Goal: Information Seeking & Learning: Learn about a topic

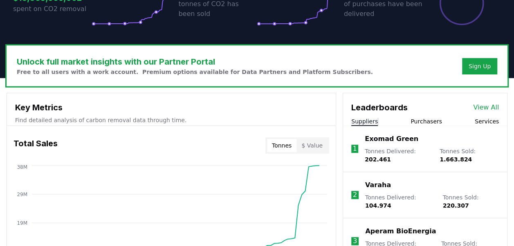
scroll to position [169, 0]
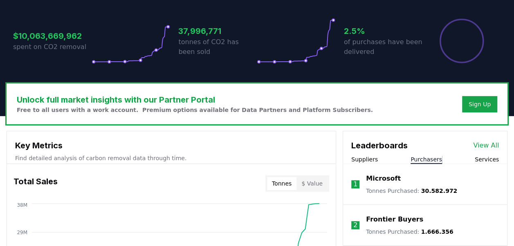
click at [429, 160] on button "Purchasers" at bounding box center [427, 160] width 32 height 8
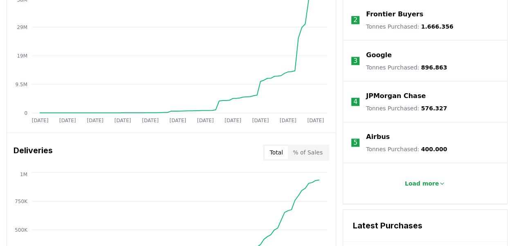
scroll to position [415, 0]
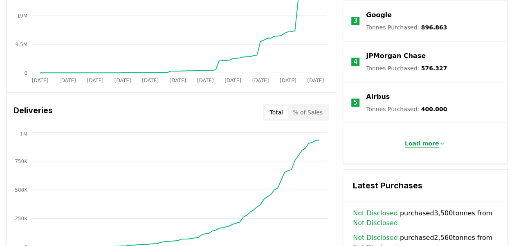
click at [425, 144] on p "Load more" at bounding box center [422, 144] width 34 height 8
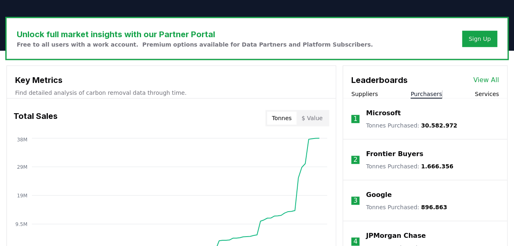
scroll to position [210, 0]
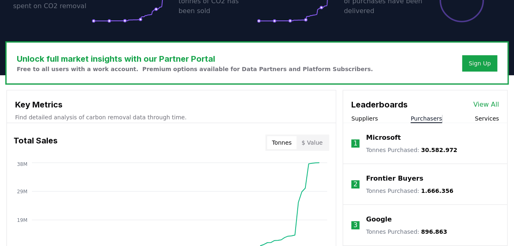
click at [487, 118] on button "Services" at bounding box center [487, 119] width 24 height 8
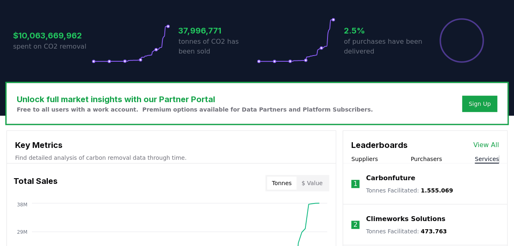
scroll to position [169, 0]
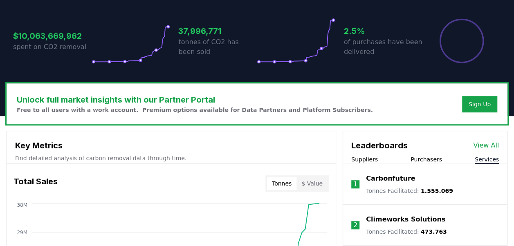
click at [490, 143] on link "View All" at bounding box center [487, 146] width 26 height 10
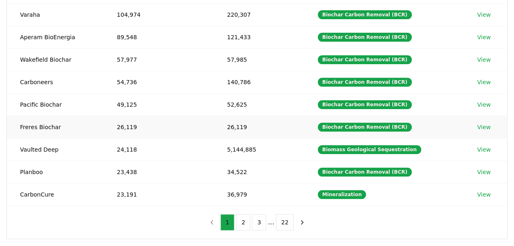
scroll to position [164, 0]
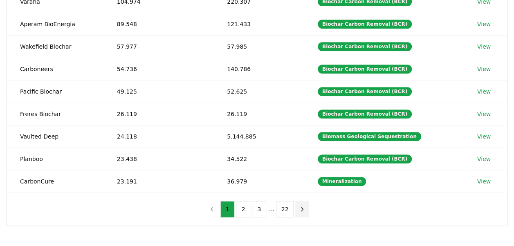
click at [302, 208] on icon "next page" at bounding box center [303, 210] width 2 height 4
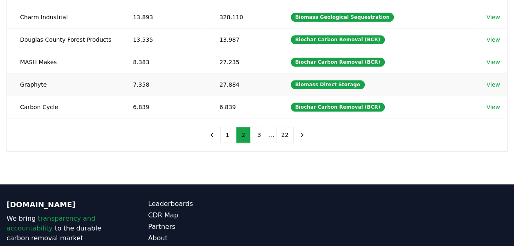
scroll to position [246, 0]
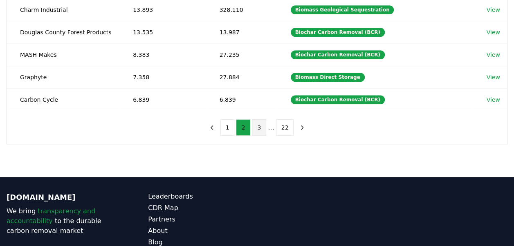
click at [257, 124] on button "3" at bounding box center [259, 128] width 14 height 16
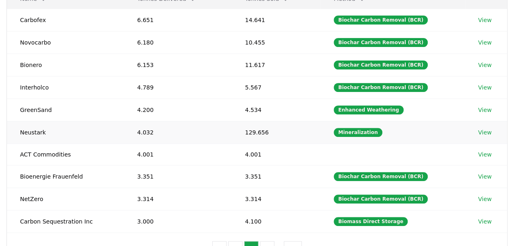
scroll to position [164, 0]
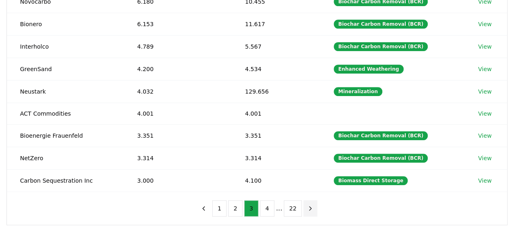
click at [307, 205] on icon "next page" at bounding box center [310, 208] width 7 height 7
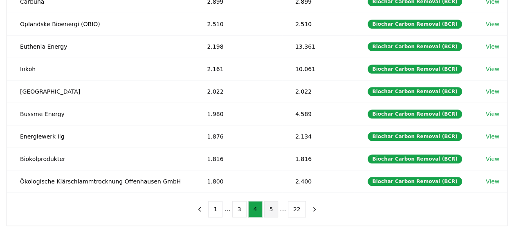
click at [268, 203] on button "5" at bounding box center [271, 209] width 14 height 16
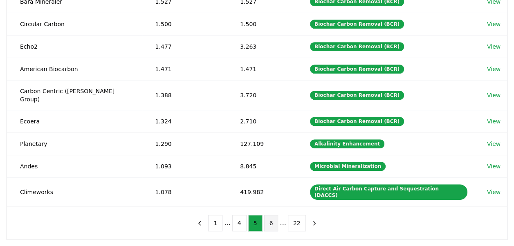
click at [271, 215] on button "6" at bounding box center [271, 223] width 14 height 16
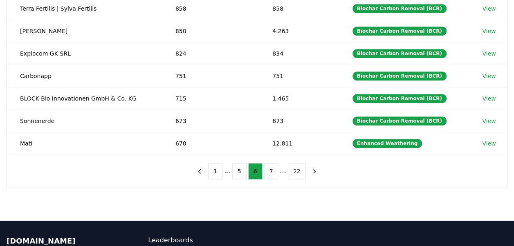
scroll to position [205, 0]
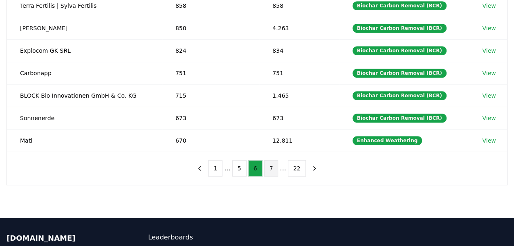
click at [273, 162] on button "7" at bounding box center [271, 168] width 14 height 16
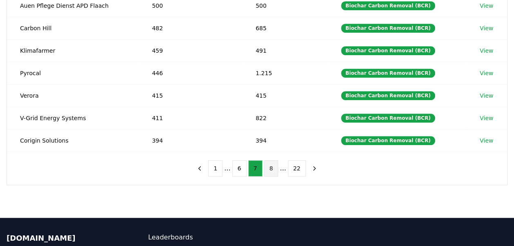
click at [271, 165] on button "8" at bounding box center [271, 168] width 14 height 16
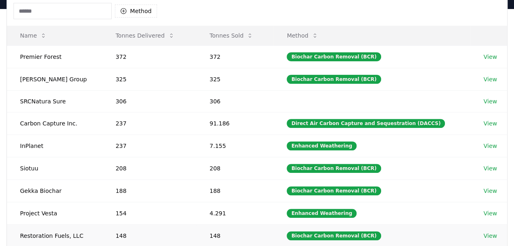
scroll to position [82, 0]
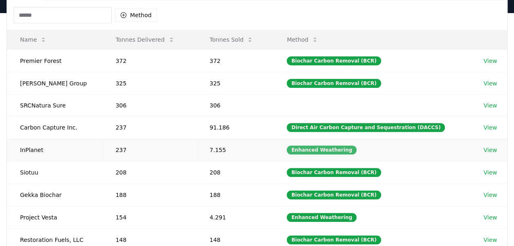
click at [314, 149] on div "Enhanced Weathering" at bounding box center [322, 150] width 70 height 9
click at [350, 147] on div "Enhanced Weathering" at bounding box center [322, 150] width 70 height 9
click at [345, 148] on div "Enhanced Weathering" at bounding box center [322, 150] width 70 height 9
click at [491, 148] on link "View" at bounding box center [491, 150] width 14 height 8
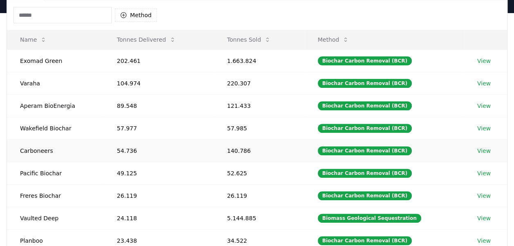
scroll to position [123, 0]
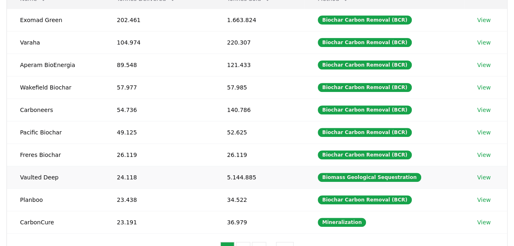
click at [480, 175] on link "View" at bounding box center [485, 178] width 14 height 8
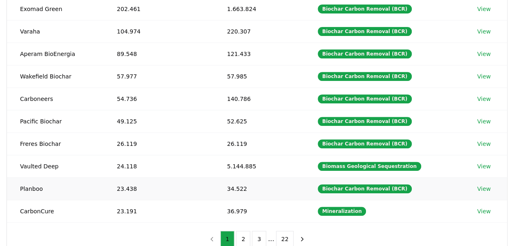
scroll to position [164, 0]
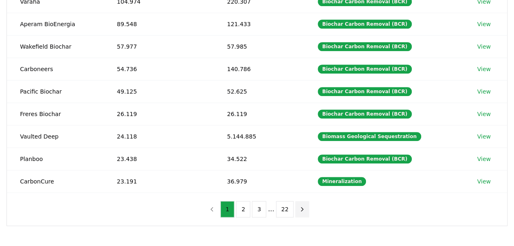
click at [299, 206] on icon "next page" at bounding box center [302, 209] width 7 height 7
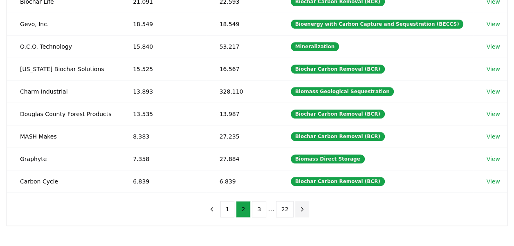
click at [299, 206] on icon "next page" at bounding box center [302, 209] width 7 height 7
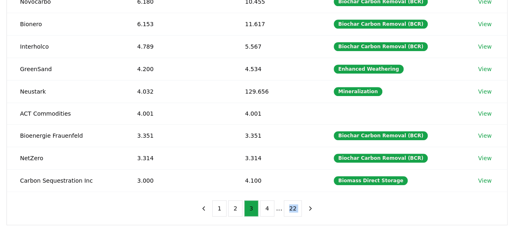
click at [299, 203] on nav "1 2 3 4 ... 22" at bounding box center [257, 209] width 121 height 16
click at [307, 205] on icon "next page" at bounding box center [310, 208] width 7 height 7
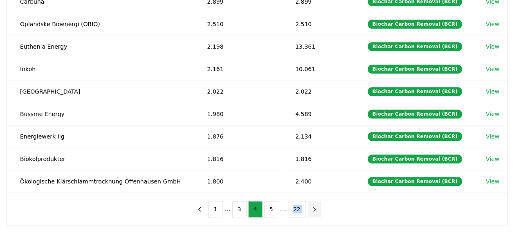
click at [308, 205] on button "next page" at bounding box center [315, 209] width 14 height 16
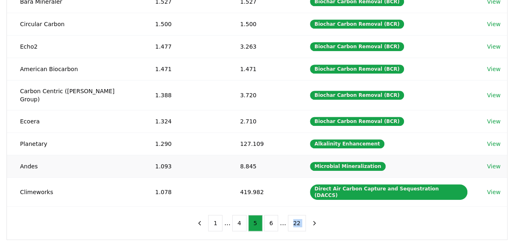
click at [490, 162] on link "View" at bounding box center [494, 166] width 14 height 8
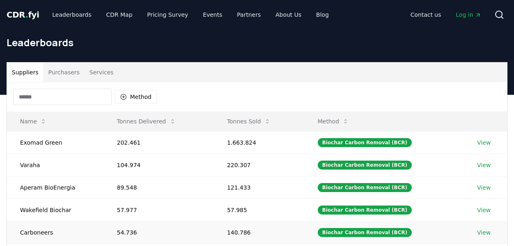
scroll to position [164, 0]
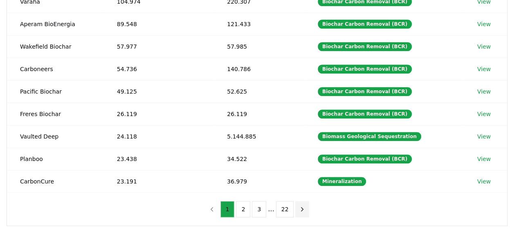
click at [302, 208] on icon "next page" at bounding box center [303, 210] width 2 height 4
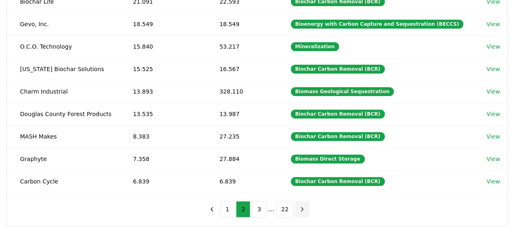
click at [299, 206] on icon "next page" at bounding box center [302, 209] width 7 height 7
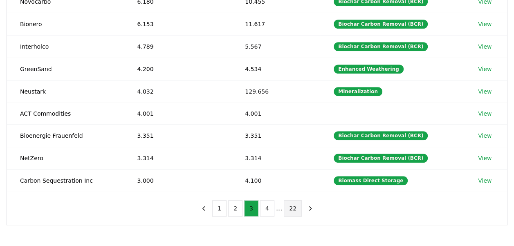
click at [298, 205] on button "22" at bounding box center [293, 209] width 18 height 16
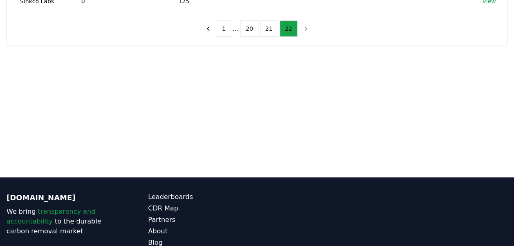
click at [298, 205] on div "© 2025 [DOMAIN_NAME]. All rights reserved." at bounding box center [399, 243] width 218 height 102
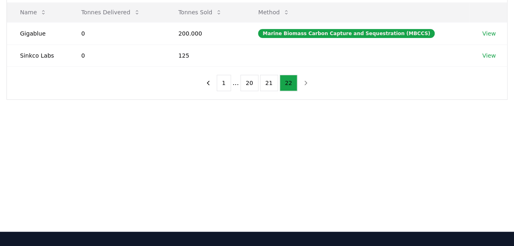
scroll to position [0, 0]
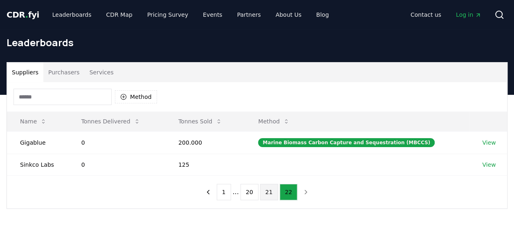
click at [271, 194] on button "21" at bounding box center [269, 192] width 18 height 16
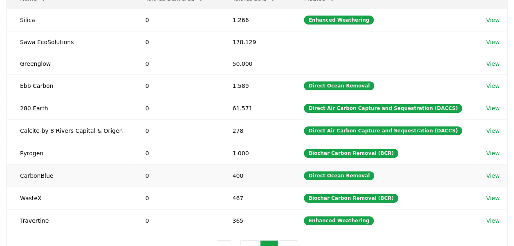
scroll to position [164, 0]
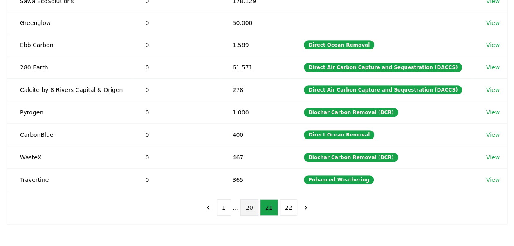
click at [249, 201] on button "20" at bounding box center [250, 208] width 18 height 16
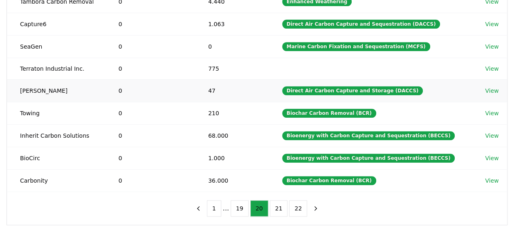
click at [493, 89] on link "View" at bounding box center [492, 91] width 14 height 8
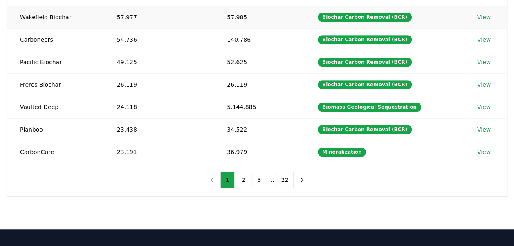
scroll to position [205, 0]
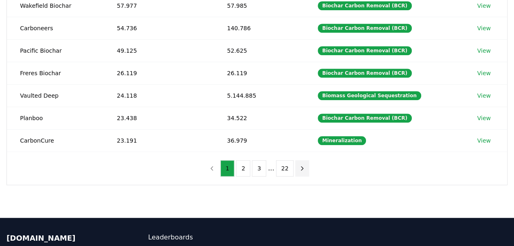
click at [299, 166] on icon "next page" at bounding box center [302, 168] width 7 height 7
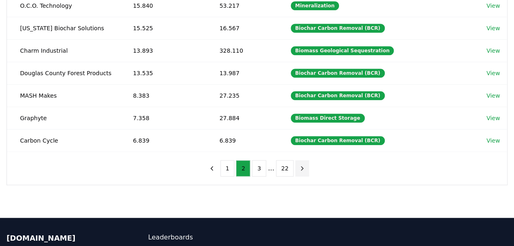
click at [299, 166] on icon "next page" at bounding box center [302, 168] width 7 height 7
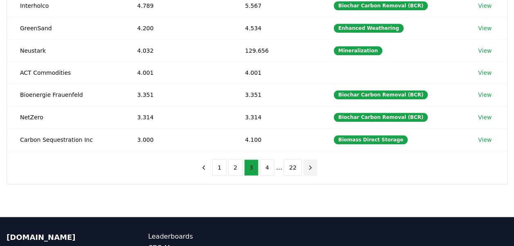
click at [298, 166] on button "22" at bounding box center [293, 168] width 18 height 16
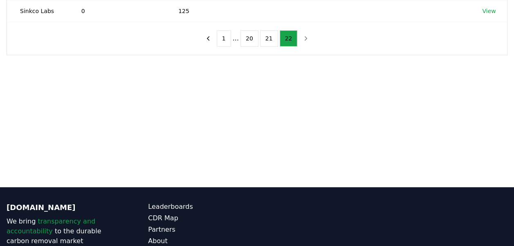
scroll to position [82, 0]
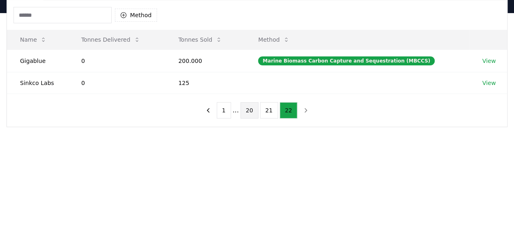
click at [247, 111] on button "20" at bounding box center [250, 110] width 18 height 16
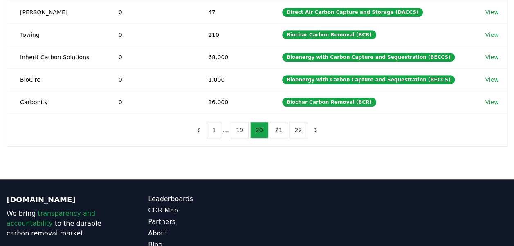
scroll to position [246, 0]
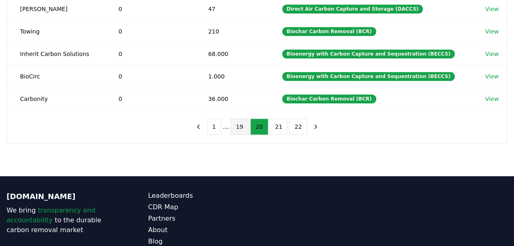
click at [243, 124] on button "19" at bounding box center [240, 127] width 18 height 16
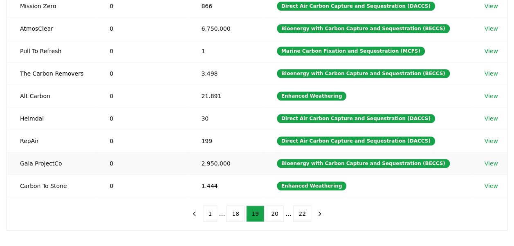
scroll to position [123, 0]
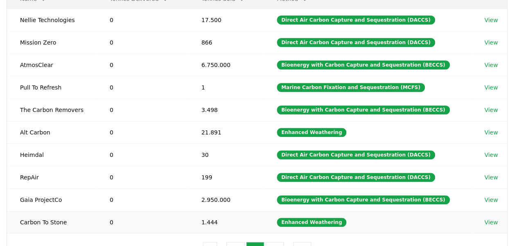
click at [304, 211] on td "Enhanced Weathering" at bounding box center [368, 222] width 208 height 23
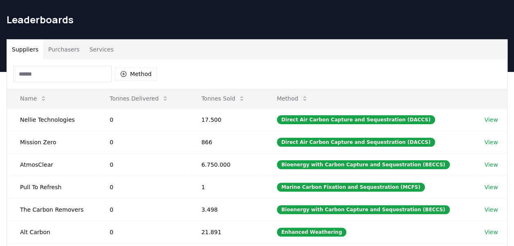
scroll to position [0, 0]
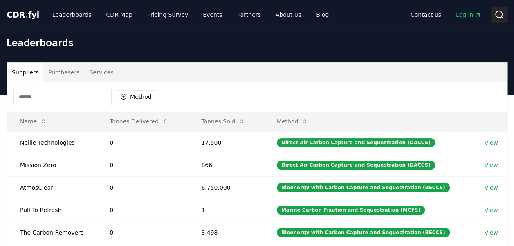
click at [499, 14] on icon at bounding box center [500, 15] width 10 height 10
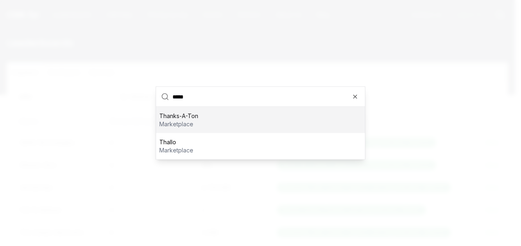
type input "******"
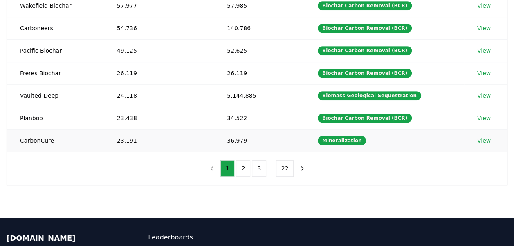
scroll to position [164, 0]
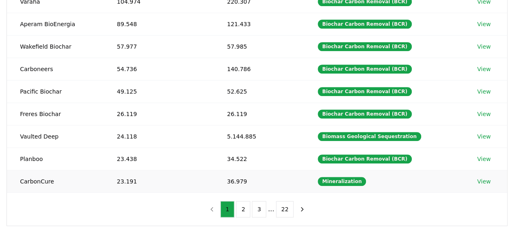
click at [485, 179] on link "View" at bounding box center [485, 182] width 14 height 8
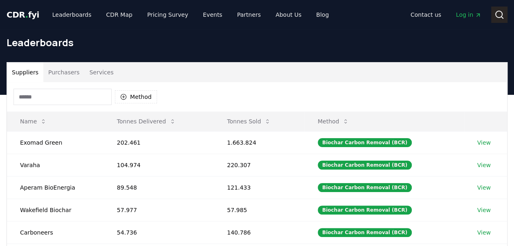
click at [499, 14] on icon at bounding box center [500, 15] width 10 height 10
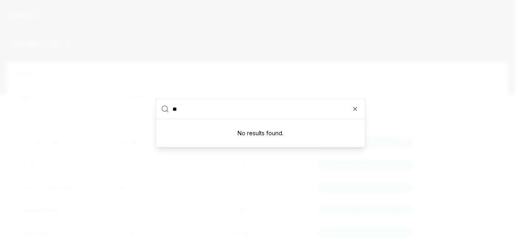
type input "**"
click at [228, 160] on div at bounding box center [260, 123] width 521 height 246
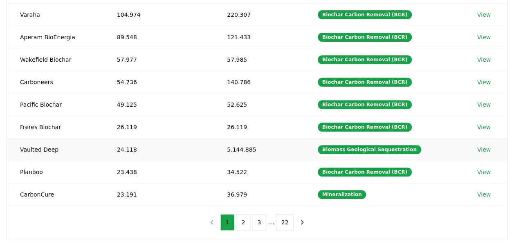
scroll to position [164, 0]
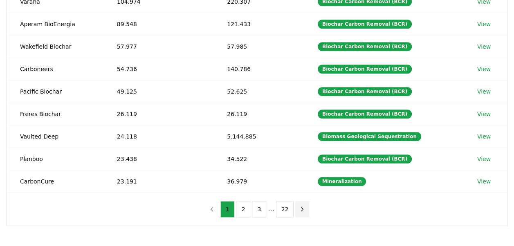
click at [300, 206] on icon "next page" at bounding box center [302, 209] width 7 height 7
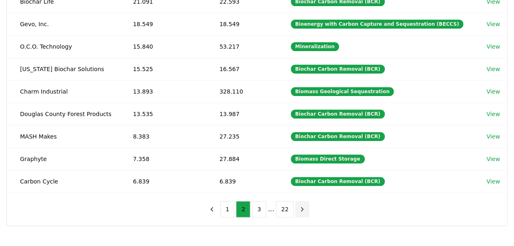
click at [300, 206] on icon "next page" at bounding box center [302, 209] width 7 height 7
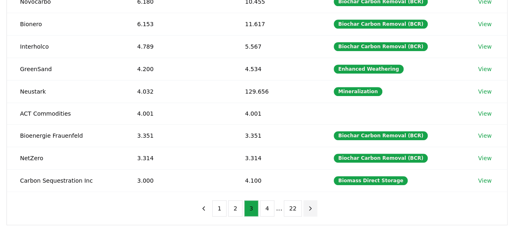
click at [307, 205] on icon "next page" at bounding box center [310, 208] width 7 height 7
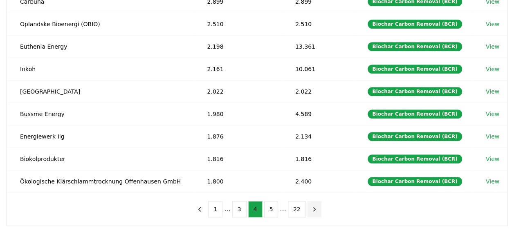
click at [314, 208] on icon "next page" at bounding box center [315, 210] width 2 height 4
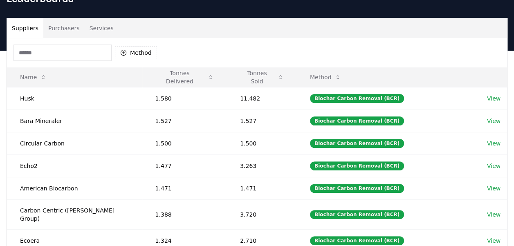
scroll to position [41, 0]
